Goal: Complete application form: Complete application form

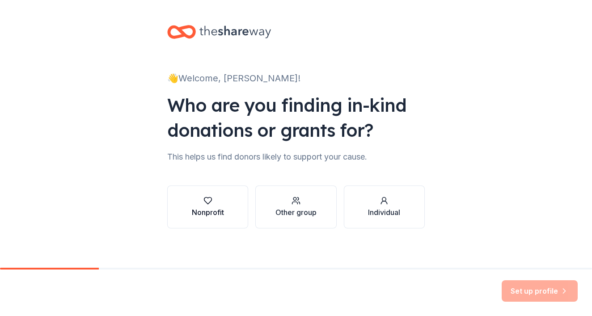
click at [215, 215] on div "Nonprofit" at bounding box center [208, 212] width 32 height 11
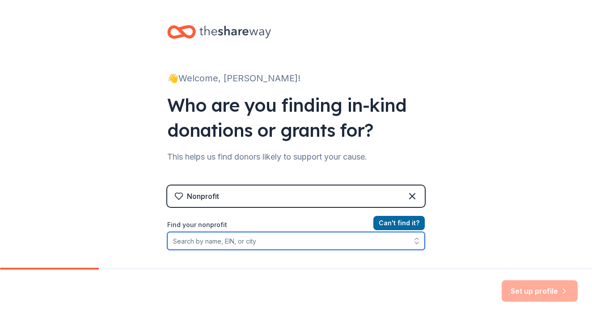
click at [214, 246] on input "Find your nonprofit" at bounding box center [296, 241] width 258 height 18
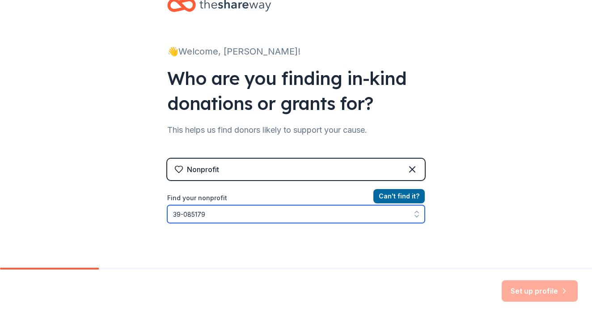
type input "39-0851793"
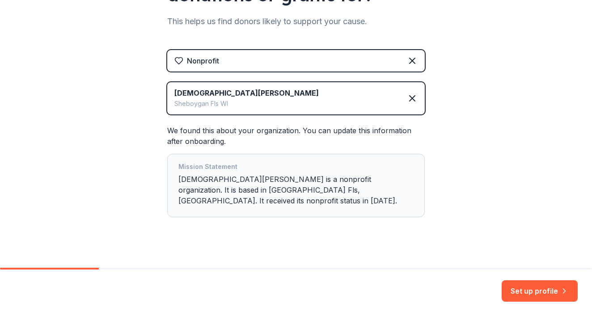
scroll to position [135, 0]
click at [544, 288] on button "Set up profile" at bounding box center [540, 290] width 76 height 21
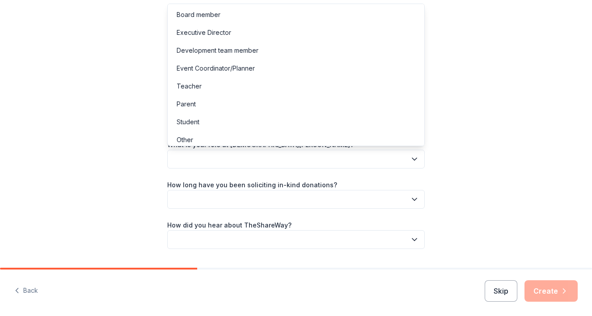
click at [307, 157] on button "button" at bounding box center [296, 159] width 258 height 19
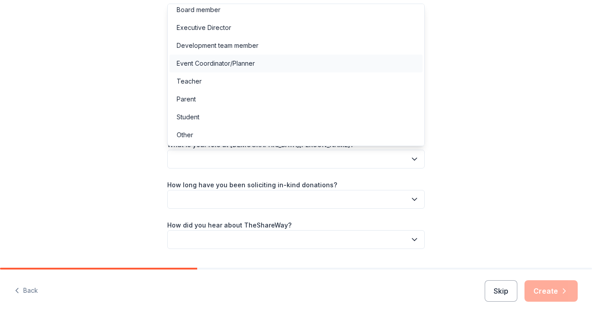
scroll to position [5, 0]
click at [247, 62] on div "Event Coordinator/Planner" at bounding box center [216, 63] width 78 height 11
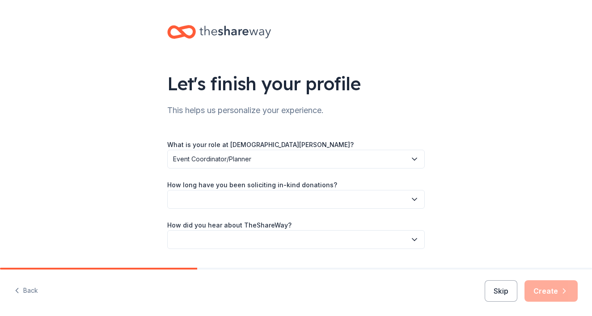
click at [254, 196] on button "button" at bounding box center [296, 199] width 258 height 19
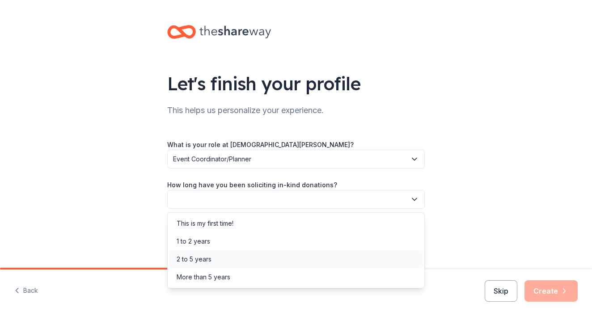
click at [213, 259] on div "2 to 5 years" at bounding box center [296, 260] width 253 height 18
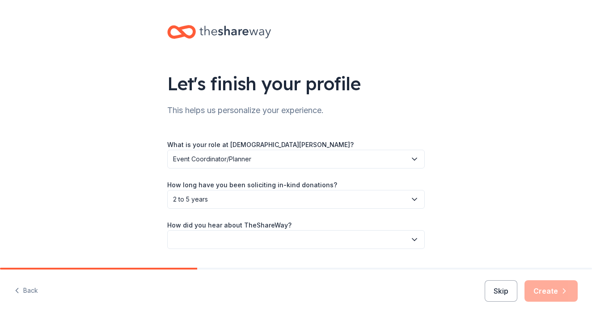
click at [237, 243] on button "button" at bounding box center [296, 239] width 258 height 19
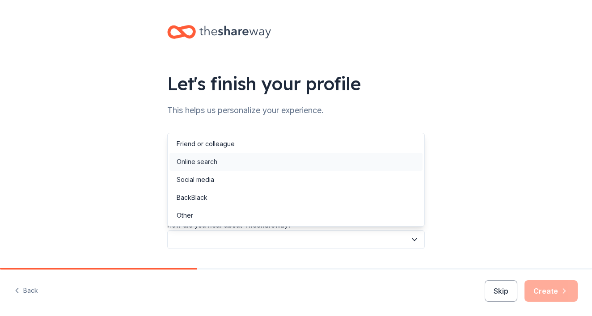
click at [198, 162] on div "Online search" at bounding box center [197, 162] width 41 height 11
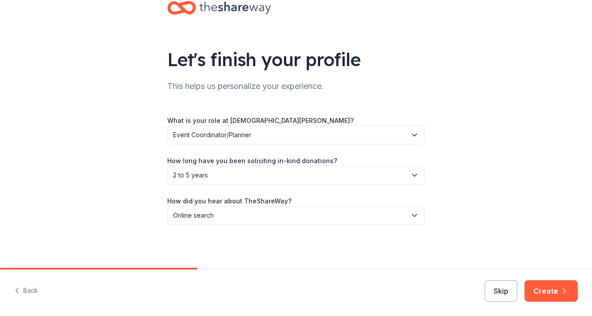
scroll to position [24, 0]
click at [549, 294] on button "Create" at bounding box center [551, 290] width 53 height 21
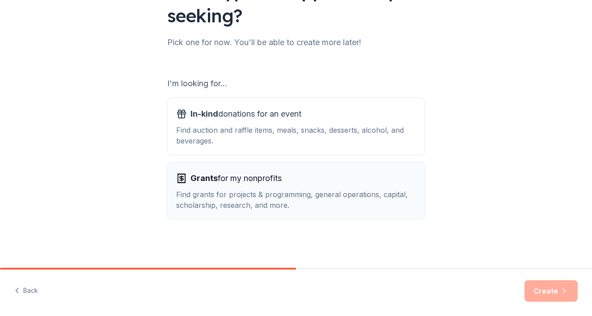
scroll to position [93, 0]
click at [274, 133] on div "Find auction and raffle items, meals, snacks, desserts, alcohol, and beverages." at bounding box center [296, 135] width 240 height 21
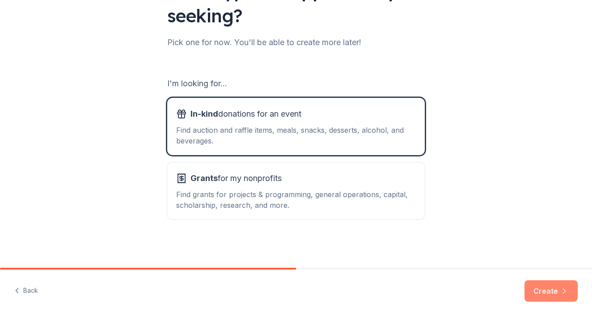
click at [560, 294] on button "Create" at bounding box center [551, 290] width 53 height 21
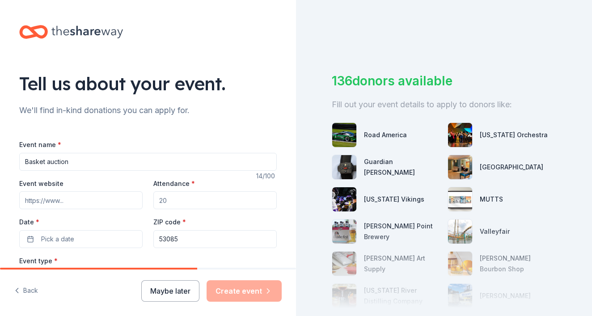
type input "Basket auction"
click at [110, 200] on input "Event website" at bounding box center [80, 200] width 123 height 18
type input "www.stpaulfalls.com"
click at [171, 204] on input "Attendance *" at bounding box center [214, 200] width 123 height 18
type input "500"
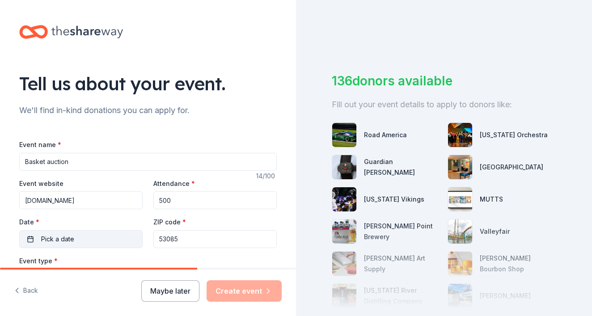
click at [70, 240] on span "Pick a date" at bounding box center [57, 239] width 33 height 11
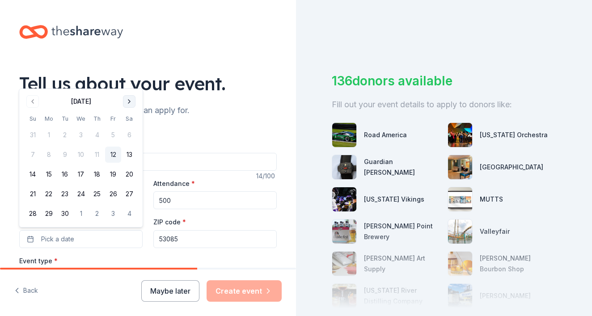
click at [129, 104] on button "Go to next month" at bounding box center [129, 101] width 13 height 13
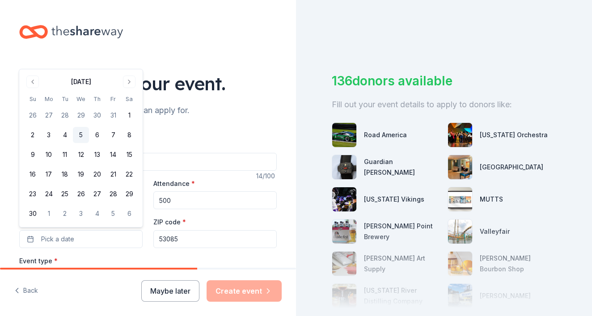
click at [78, 136] on button "5" at bounding box center [81, 135] width 16 height 16
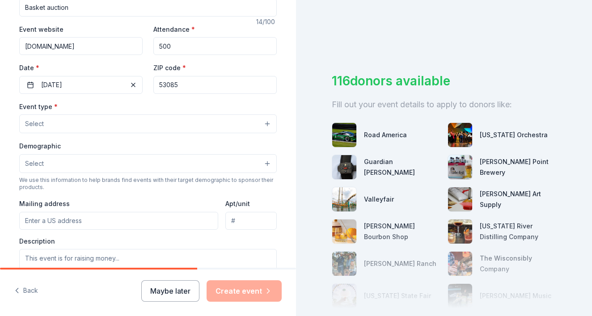
scroll to position [156, 0]
click at [175, 124] on button "Select" at bounding box center [148, 122] width 258 height 19
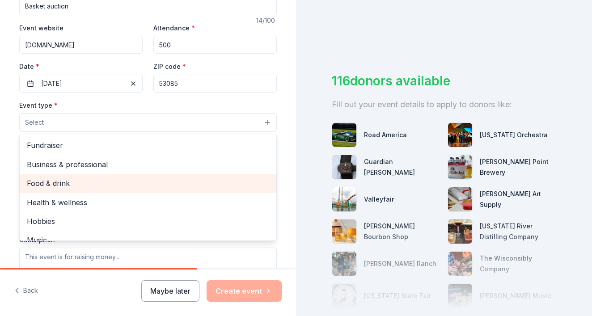
scroll to position [0, 0]
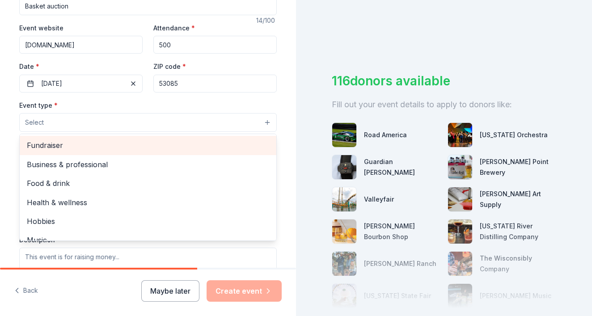
click at [59, 145] on span "Fundraiser" at bounding box center [148, 146] width 242 height 12
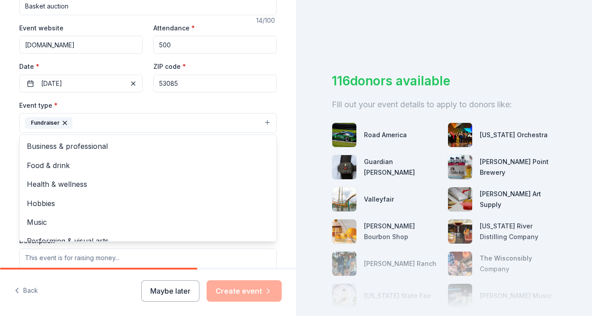
click at [275, 104] on div "Event type * Fundraiser Business & professional Food & drink Health & wellness …" at bounding box center [148, 117] width 258 height 34
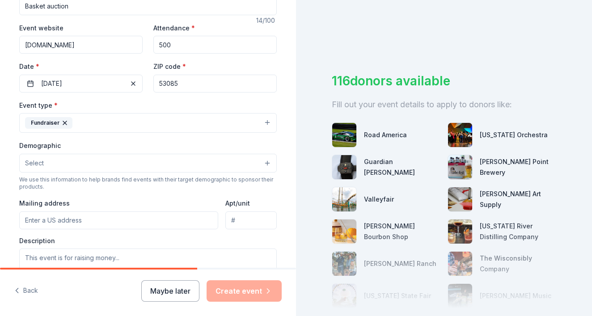
click at [195, 161] on button "Select" at bounding box center [148, 163] width 258 height 19
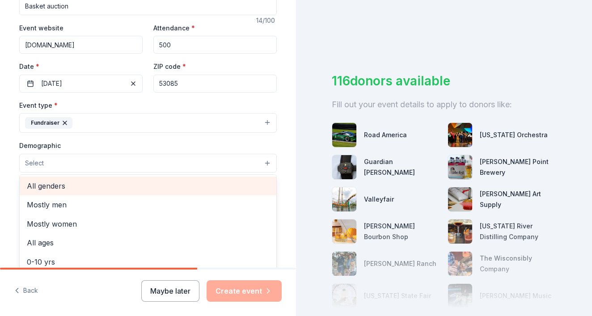
click at [103, 191] on div "All genders" at bounding box center [148, 186] width 257 height 19
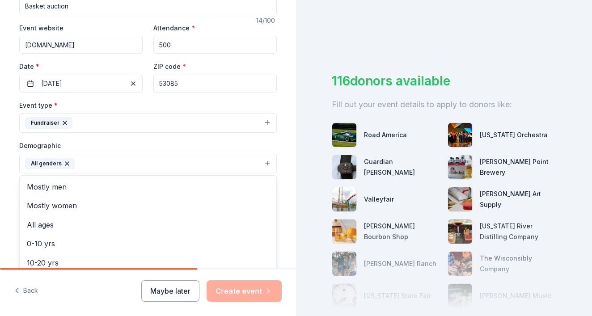
click at [285, 183] on div "Tell us about your event. We'll find in-kind donations you can apply for. Event…" at bounding box center [148, 142] width 286 height 597
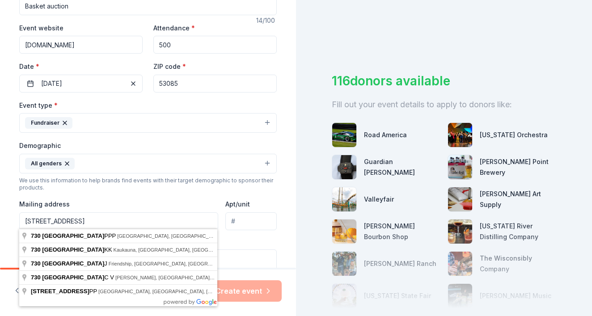
type input "730 County Highway PPP, Sheboygan Falls, WI, 53085"
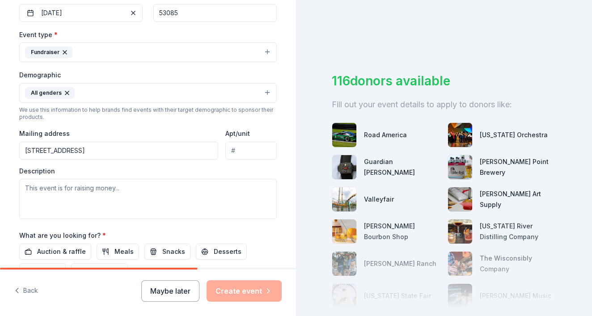
scroll to position [228, 0]
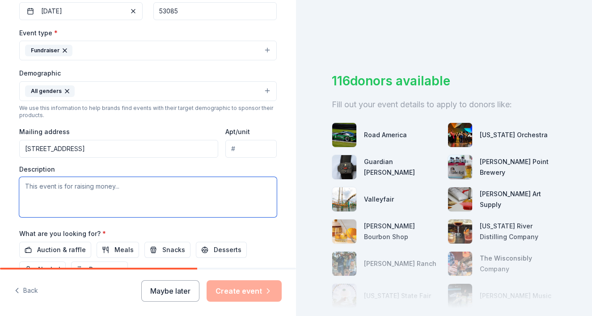
click at [119, 187] on textarea at bounding box center [148, 197] width 258 height 40
click at [29, 185] on textarea at bounding box center [148, 197] width 258 height 40
paste textarea "My name is Aaryn Feile, and I'm from St. Paul Lutheran Church's Guatemala missi…"
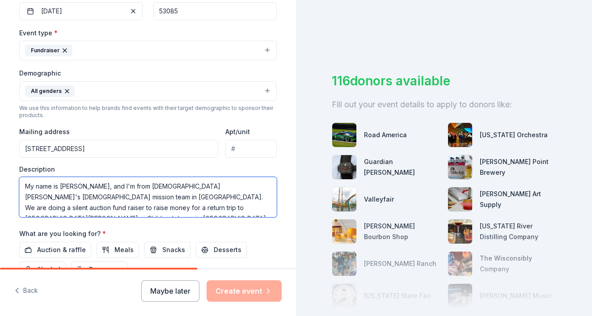
scroll to position [107, 0]
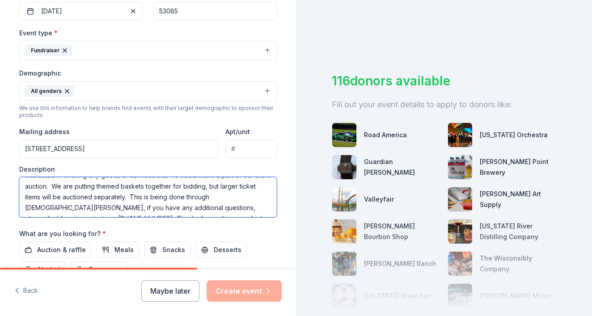
drag, startPoint x: 25, startPoint y: 185, endPoint x: 141, endPoint y: 207, distance: 117.9
click at [141, 207] on textarea "My name is Aaryn Feile, and I'm from St. Paul Lutheran Church's Guatemala missi…" at bounding box center [148, 197] width 258 height 40
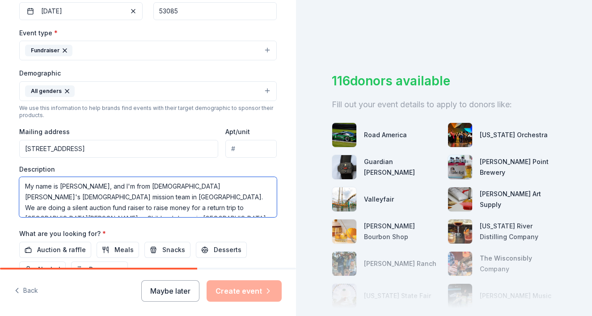
scroll to position [0, 0]
drag, startPoint x: 119, startPoint y: 186, endPoint x: 14, endPoint y: 185, distance: 105.1
click at [14, 185] on div "Tell us about your event. We'll find in-kind donations you can apply for. Event…" at bounding box center [148, 70] width 286 height 597
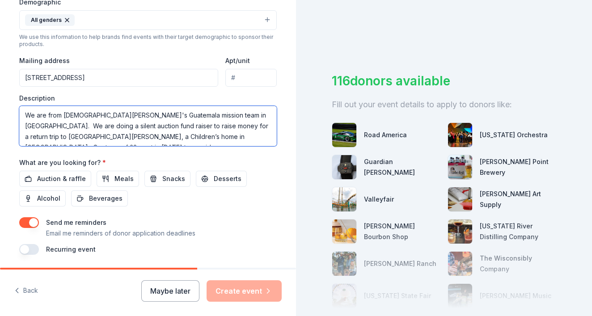
scroll to position [302, 0]
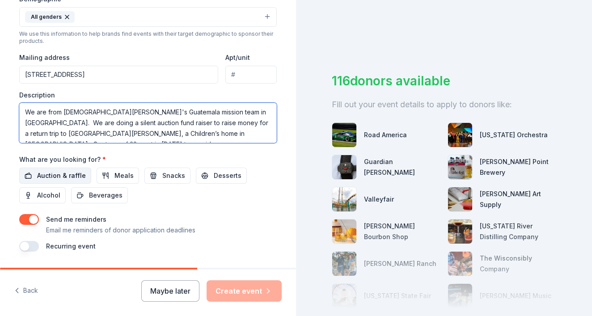
type textarea "We are from [DEMOGRAPHIC_DATA][PERSON_NAME]'s Guatemala mission team in [GEOGRA…"
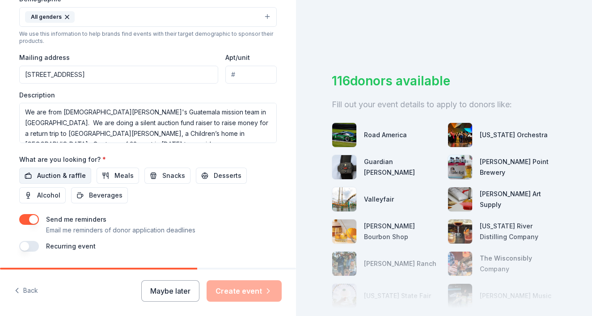
click at [58, 174] on span "Auction & raffle" at bounding box center [61, 175] width 49 height 11
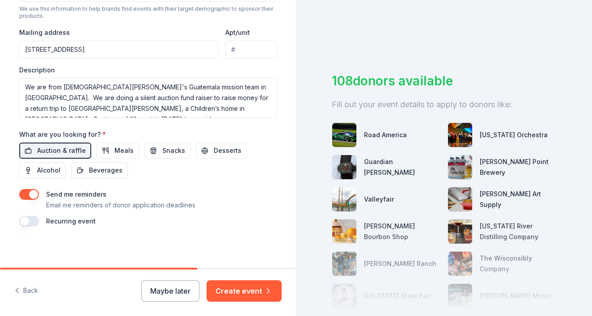
scroll to position [327, 0]
click at [37, 191] on button "button" at bounding box center [29, 195] width 20 height 11
click at [230, 291] on button "Create event" at bounding box center [244, 290] width 75 height 21
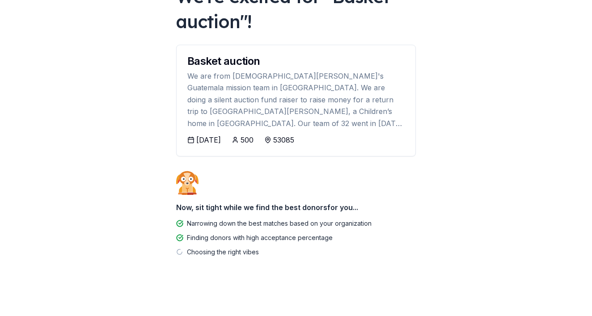
scroll to position [72, 0]
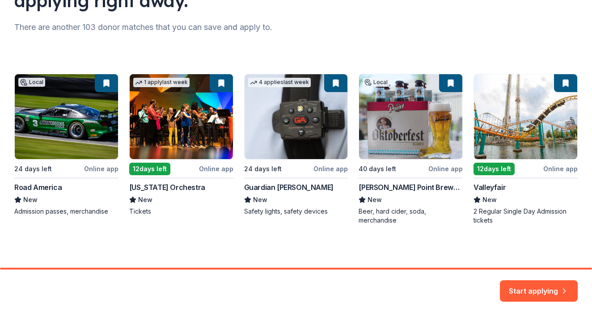
click at [521, 285] on button "Start applying" at bounding box center [539, 286] width 78 height 21
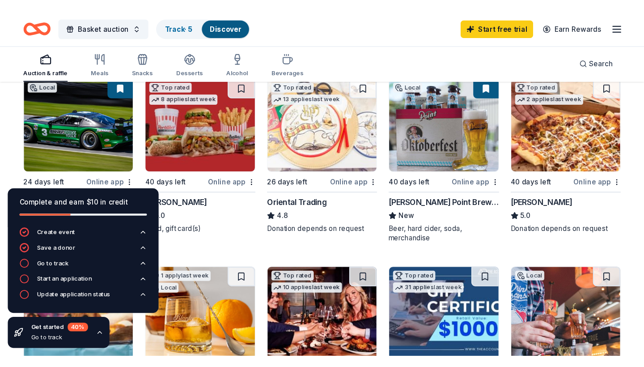
scroll to position [99, 0]
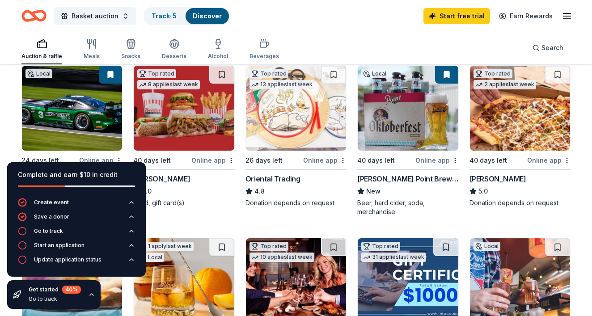
click at [513, 120] on img at bounding box center [520, 108] width 100 height 85
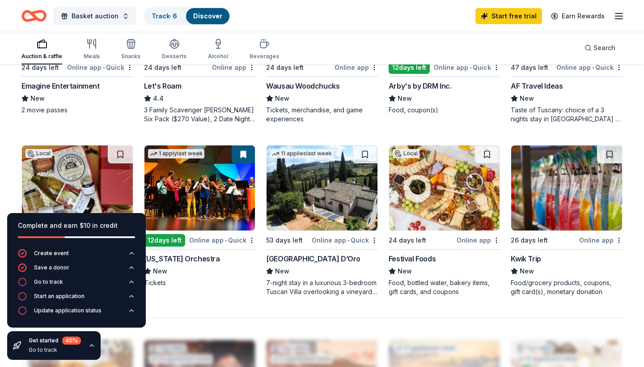
scroll to position [527, 0]
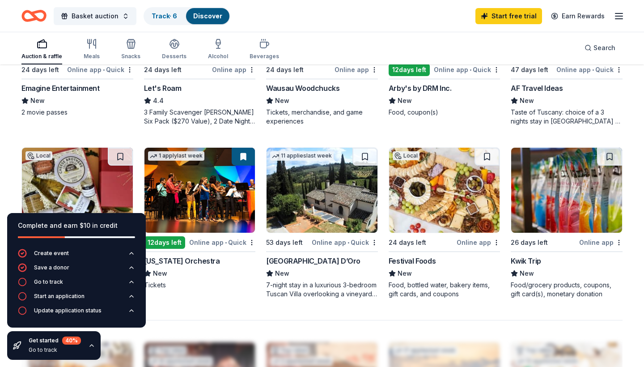
click at [441, 192] on img at bounding box center [444, 190] width 111 height 85
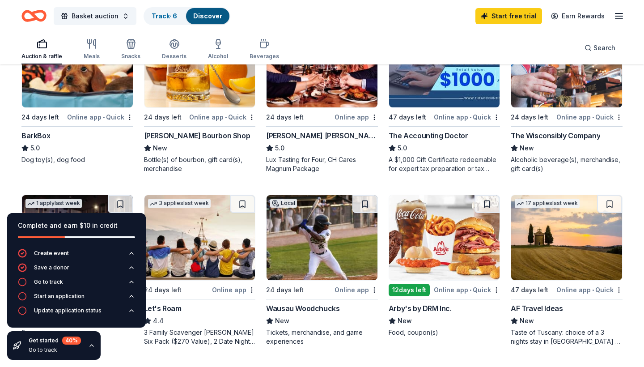
scroll to position [308, 0]
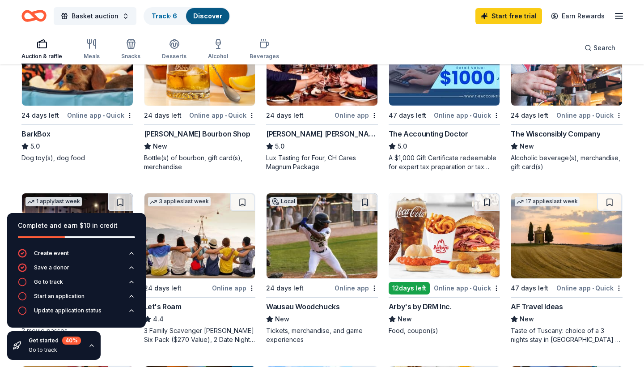
click at [71, 83] on img at bounding box center [77, 63] width 111 height 85
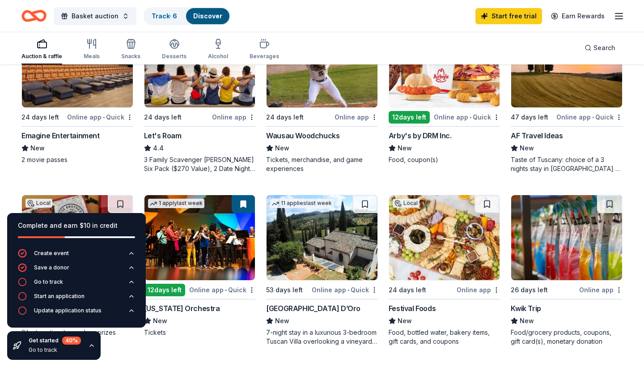
scroll to position [485, 0]
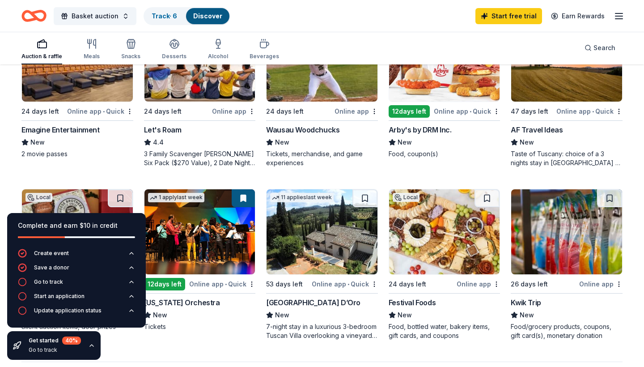
click at [450, 81] on img at bounding box center [444, 59] width 111 height 85
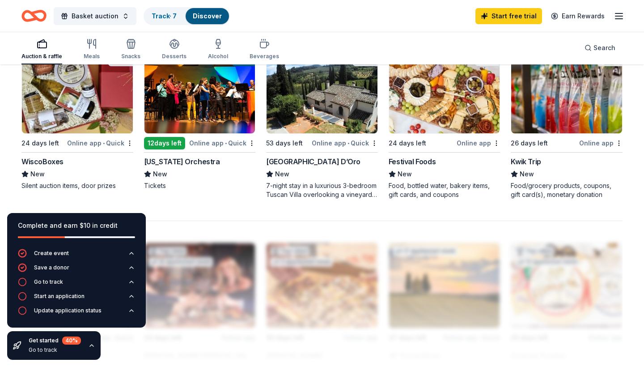
scroll to position [624, 0]
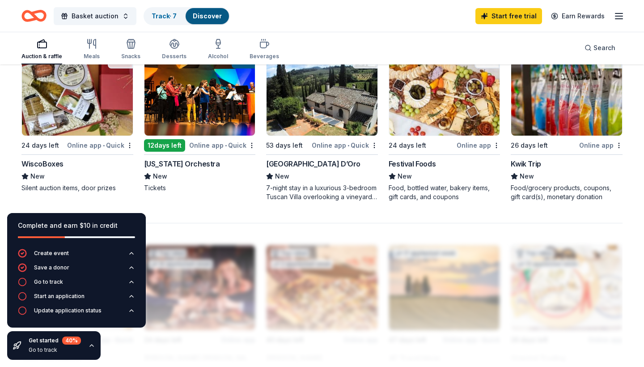
click at [92, 115] on img at bounding box center [77, 93] width 111 height 85
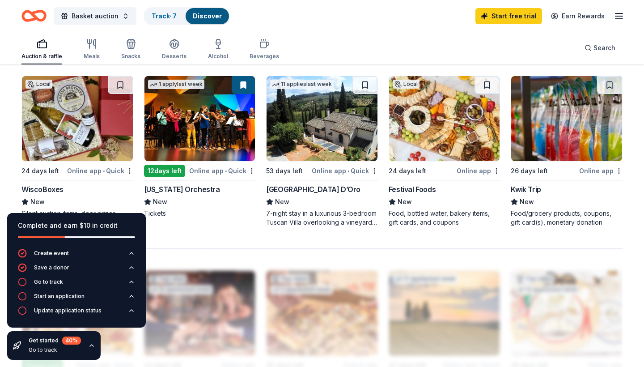
scroll to position [597, 0]
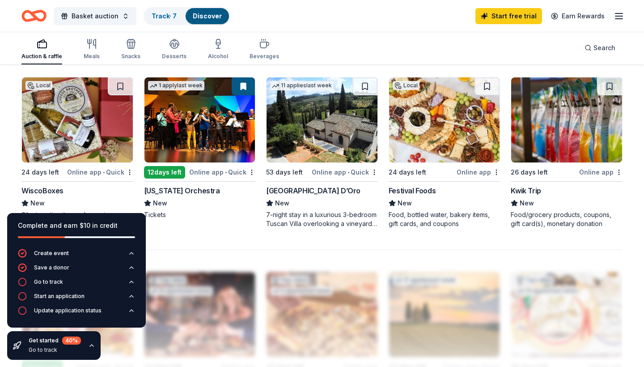
click at [199, 142] on img at bounding box center [199, 119] width 111 height 85
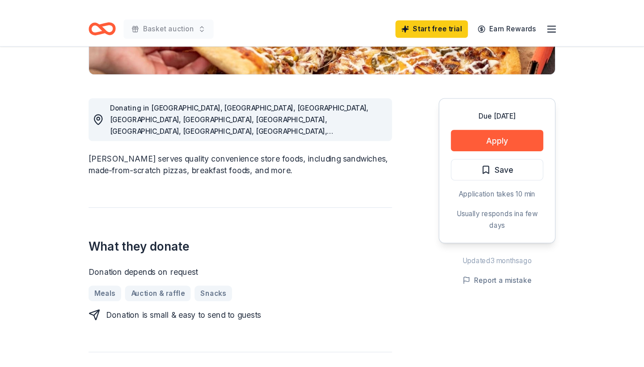
scroll to position [217, 0]
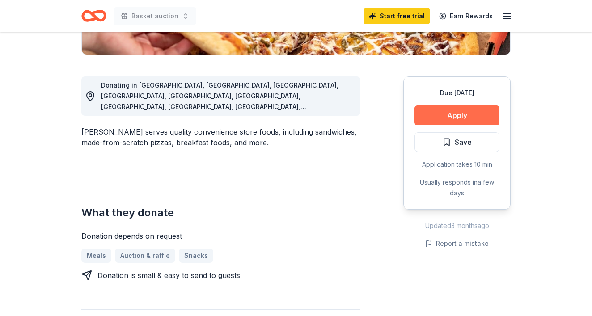
click at [455, 113] on button "Apply" at bounding box center [457, 116] width 85 height 20
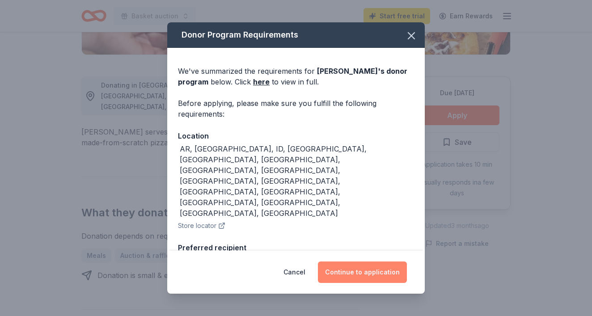
click at [367, 273] on button "Continue to application" at bounding box center [362, 272] width 89 height 21
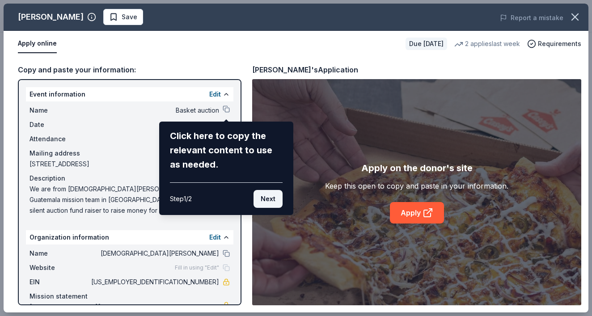
click at [270, 200] on button "Next" at bounding box center [268, 199] width 29 height 18
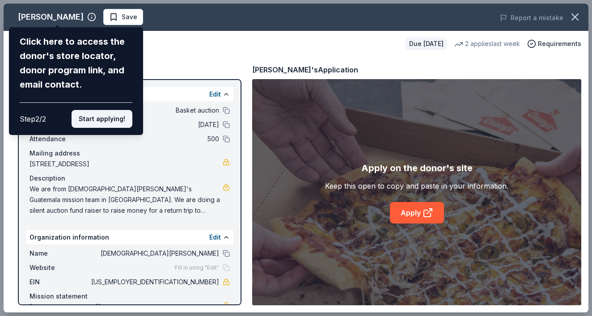
click at [121, 110] on button "Start applying!" at bounding box center [102, 119] width 61 height 18
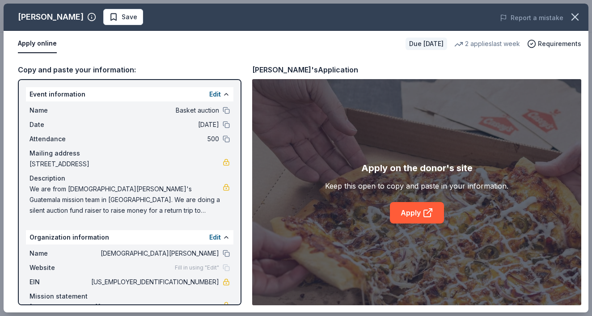
click at [412, 211] on div "Casey's Save Report a mistake Apply online Due in 40 days 2 applies last week R…" at bounding box center [296, 158] width 585 height 309
click at [427, 213] on div "Casey's Save Report a mistake Apply online Due in 40 days 2 applies last week R…" at bounding box center [296, 158] width 585 height 309
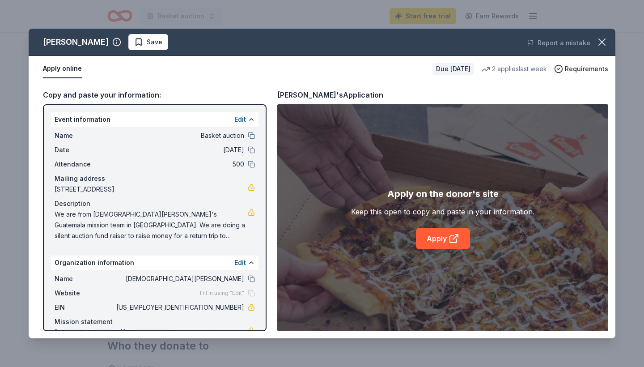
scroll to position [2, 0]
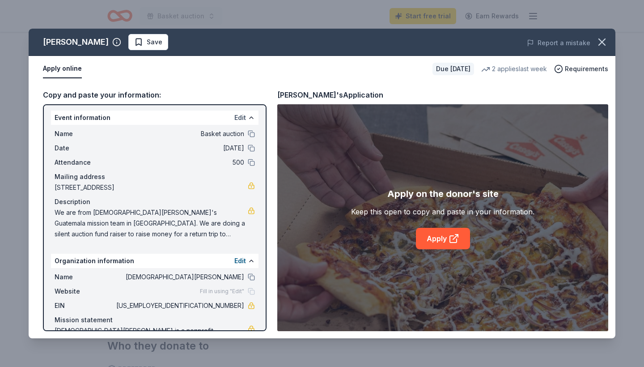
click at [238, 118] on button "Edit" at bounding box center [240, 117] width 12 height 11
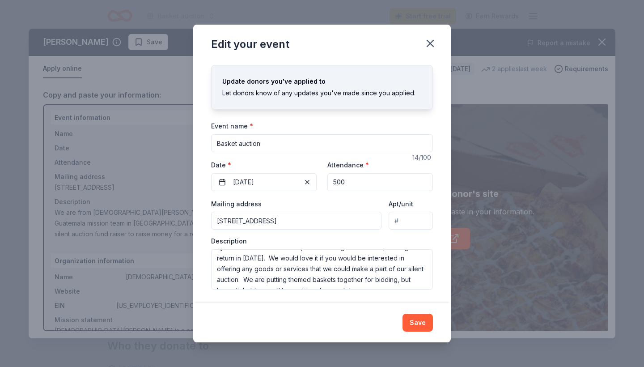
scroll to position [97, 0]
click at [416, 316] on button "Save" at bounding box center [418, 323] width 30 height 18
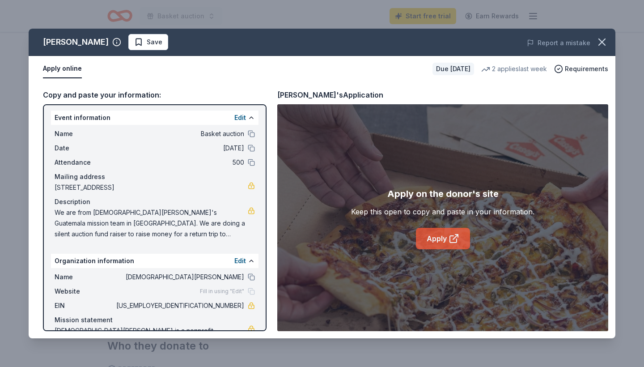
click at [437, 236] on link "Apply" at bounding box center [443, 238] width 54 height 21
click at [437, 238] on link "Apply" at bounding box center [443, 238] width 54 height 21
click at [433, 238] on link "Apply" at bounding box center [443, 238] width 54 height 21
click at [134, 42] on span "Save" at bounding box center [148, 42] width 28 height 11
click at [592, 40] on icon "button" at bounding box center [602, 42] width 13 height 13
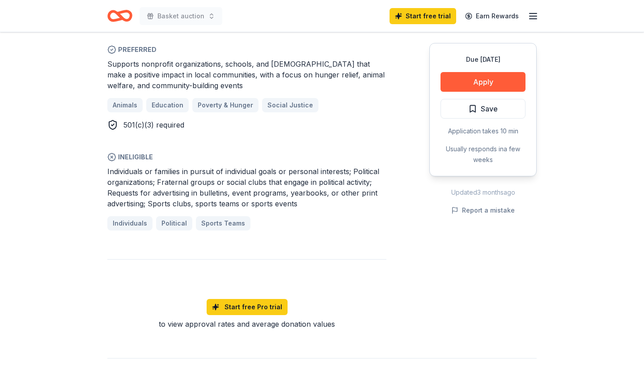
scroll to position [528, 0]
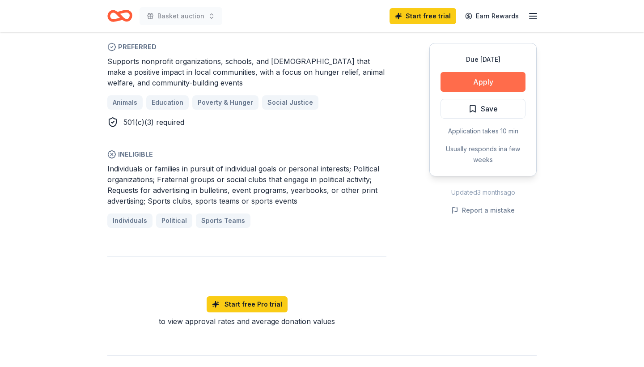
click at [489, 80] on button "Apply" at bounding box center [483, 82] width 85 height 20
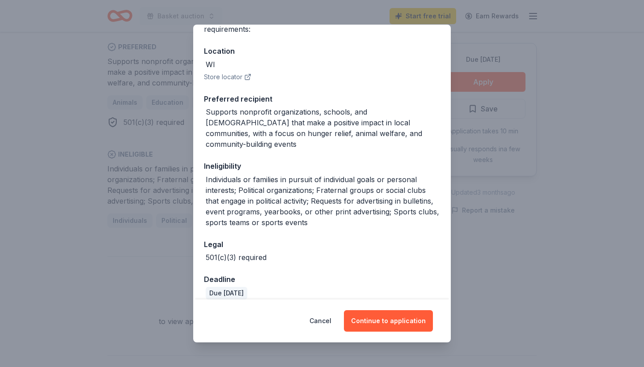
scroll to position [87, 0]
click at [376, 318] on button "Continue to application" at bounding box center [388, 320] width 89 height 21
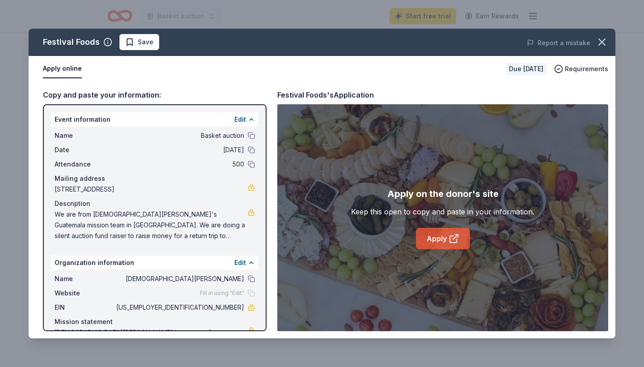
click at [438, 235] on link "Apply" at bounding box center [443, 238] width 54 height 21
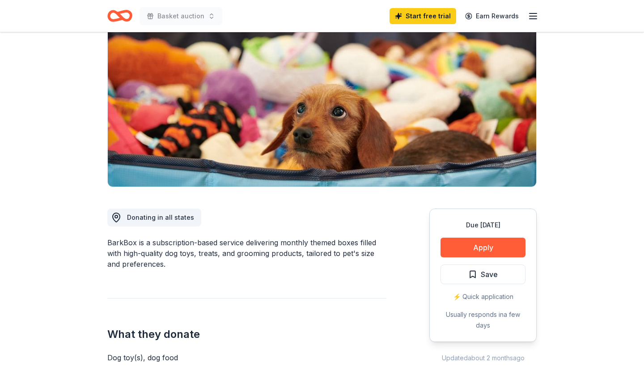
scroll to position [87, 0]
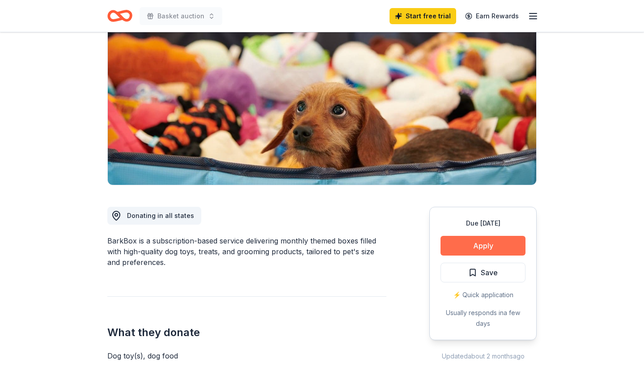
click at [480, 245] on button "Apply" at bounding box center [483, 246] width 85 height 20
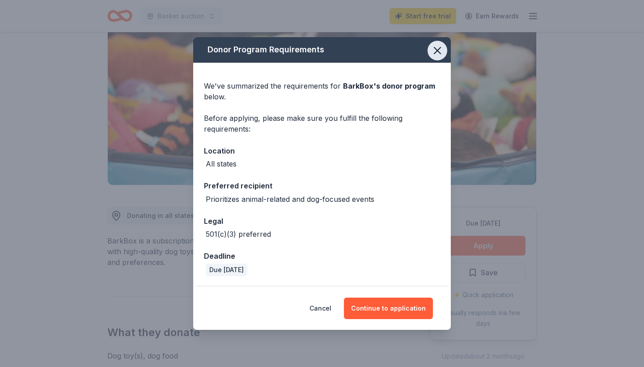
click at [439, 52] on icon "button" at bounding box center [437, 50] width 6 height 6
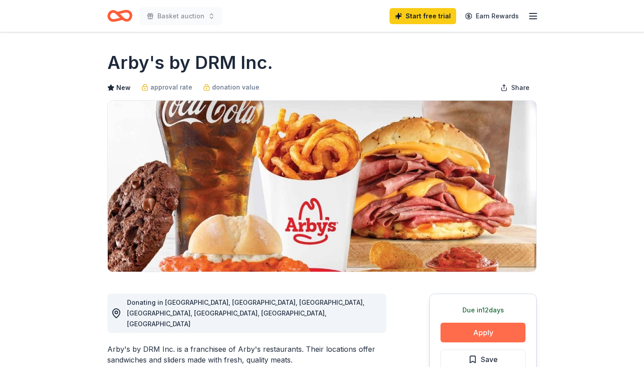
click at [446, 330] on button "Apply" at bounding box center [483, 333] width 85 height 20
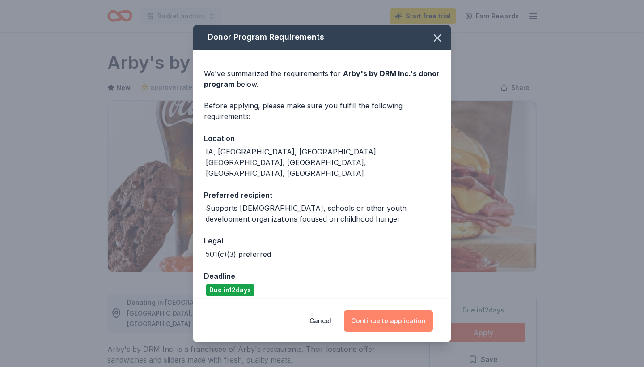
click at [376, 318] on button "Continue to application" at bounding box center [388, 320] width 89 height 21
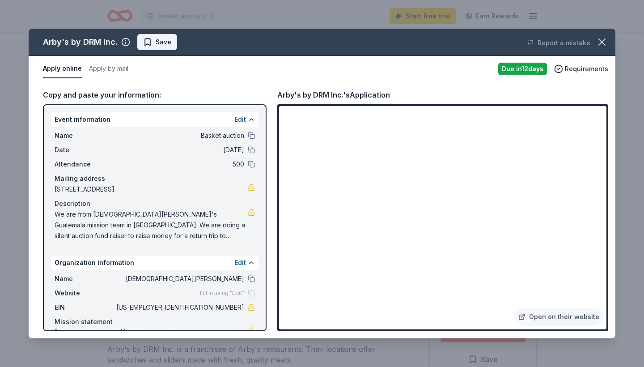
click at [160, 46] on span "Save" at bounding box center [164, 42] width 16 height 11
click at [609, 39] on button "button" at bounding box center [602, 42] width 20 height 20
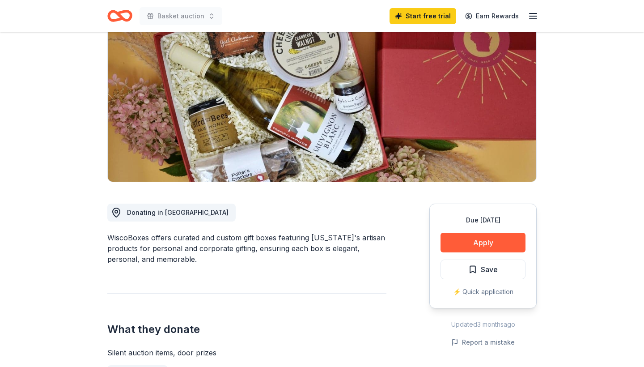
scroll to position [92, 0]
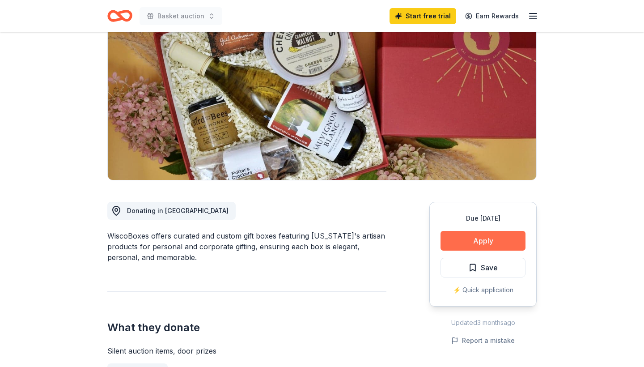
click at [467, 237] on button "Apply" at bounding box center [483, 241] width 85 height 20
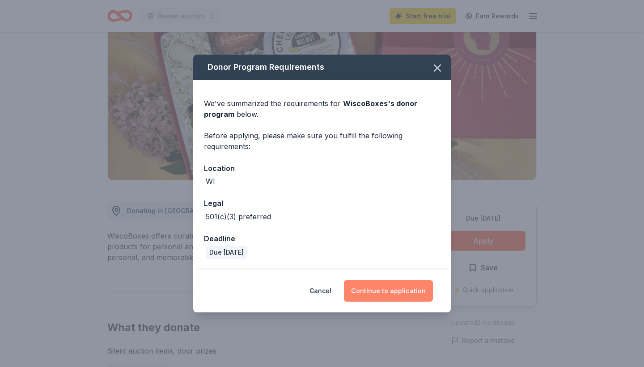
click at [374, 291] on button "Continue to application" at bounding box center [388, 290] width 89 height 21
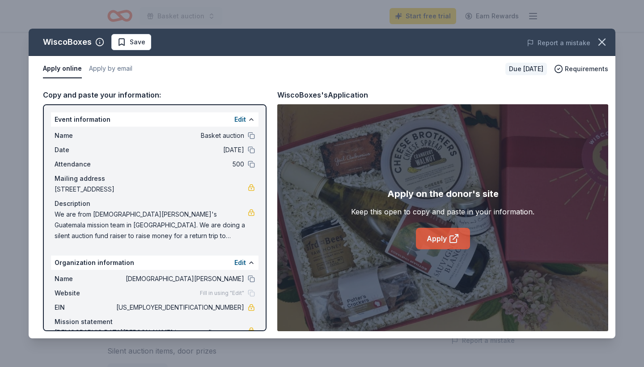
click at [436, 240] on link "Apply" at bounding box center [443, 238] width 54 height 21
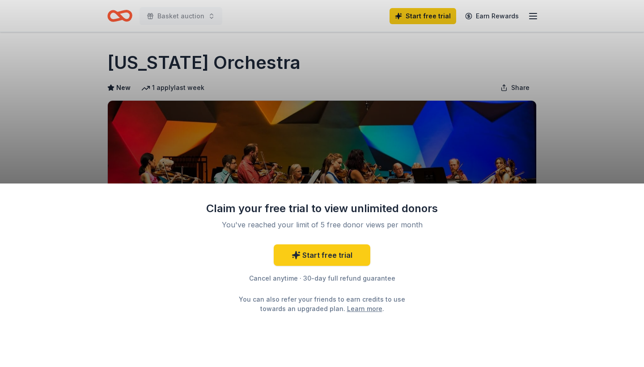
click at [84, 118] on div "Claim your free trial to view unlimited donors You've reached your limit of 5 f…" at bounding box center [322, 183] width 644 height 367
